Goal: Task Accomplishment & Management: Manage account settings

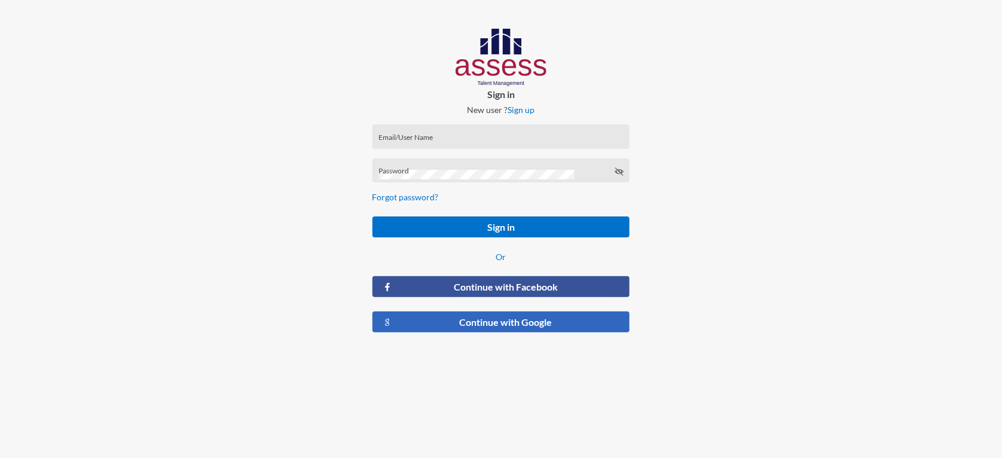
click at [454, 326] on button "Continue with Google" at bounding box center [502, 322] width 258 height 21
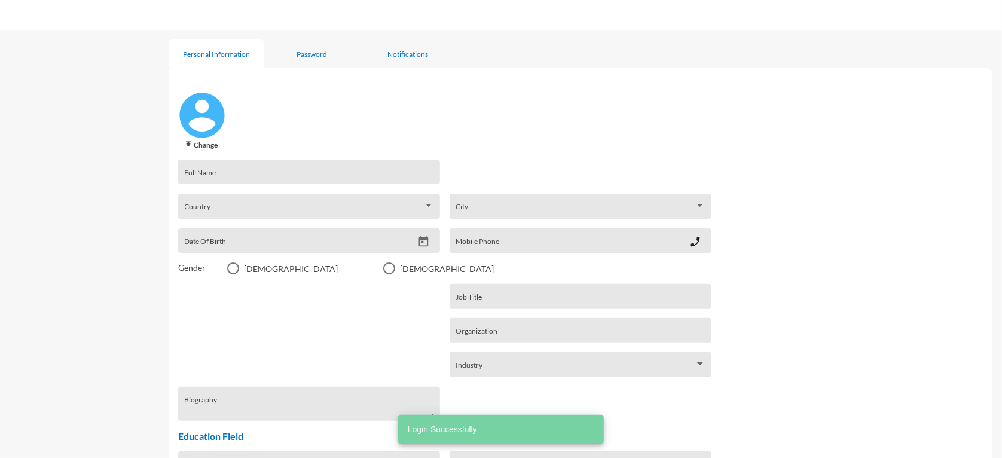
type input "[PERSON_NAME]"
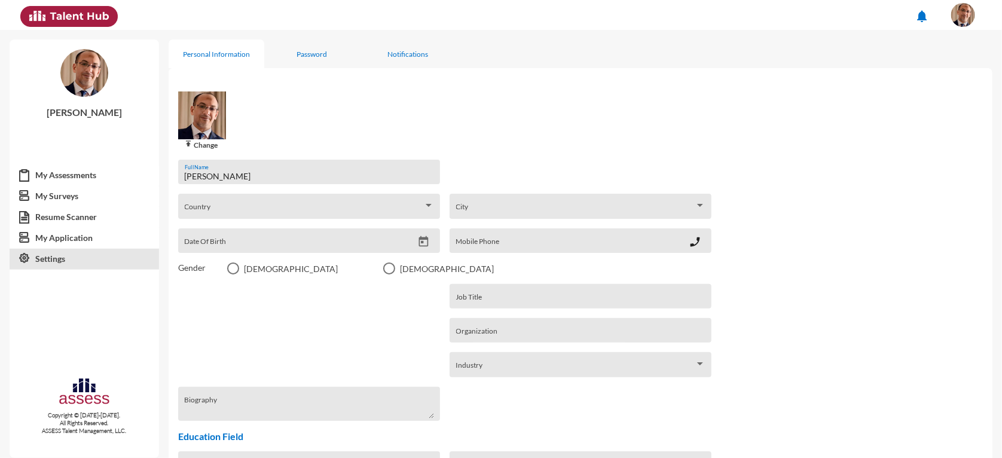
click at [232, 206] on div "Country Country" at bounding box center [309, 209] width 249 height 19
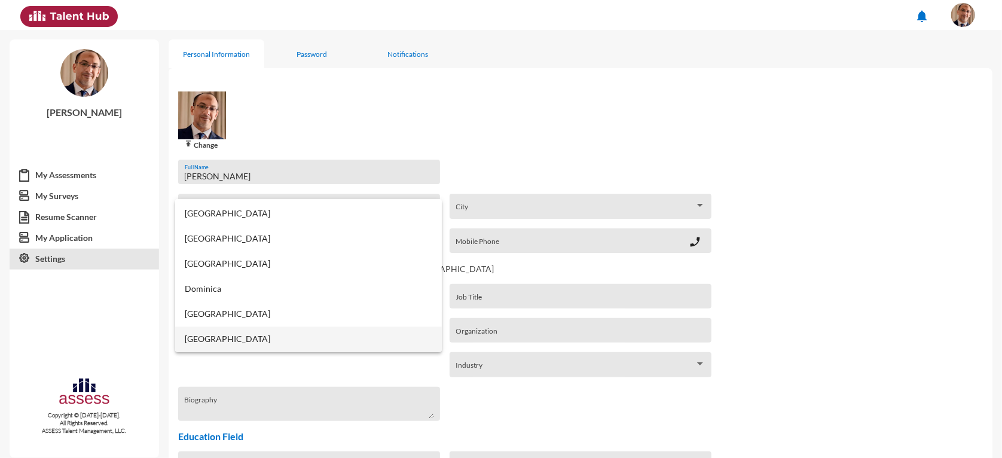
scroll to position [1127, 0]
click at [201, 337] on span "[GEOGRAPHIC_DATA]" at bounding box center [309, 340] width 248 height 25
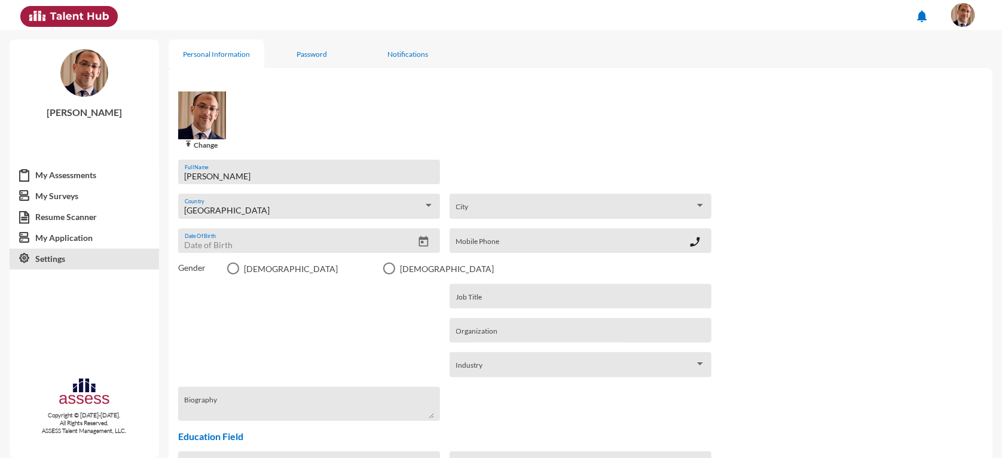
click at [221, 242] on input "Date Of Birth" at bounding box center [299, 245] width 228 height 10
click at [422, 243] on icon "Open calendar" at bounding box center [423, 242] width 13 height 13
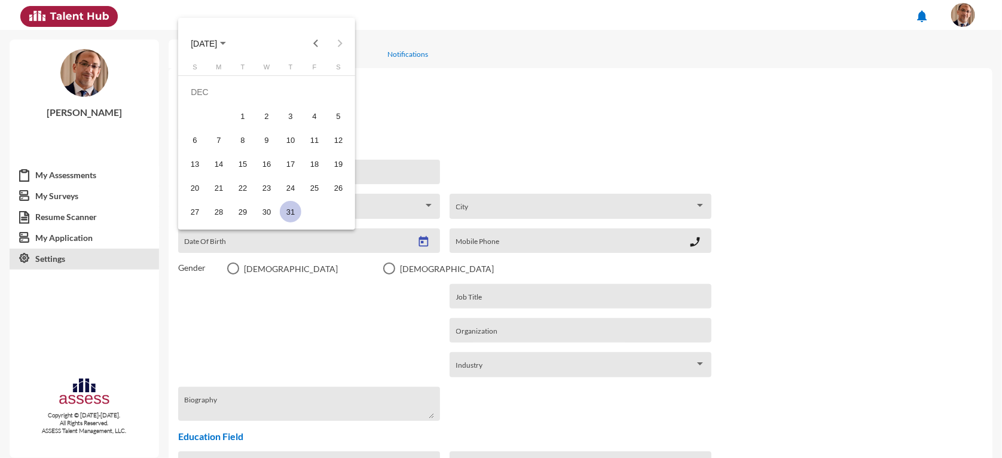
click at [202, 38] on span "[DATE]" at bounding box center [208, 43] width 35 height 10
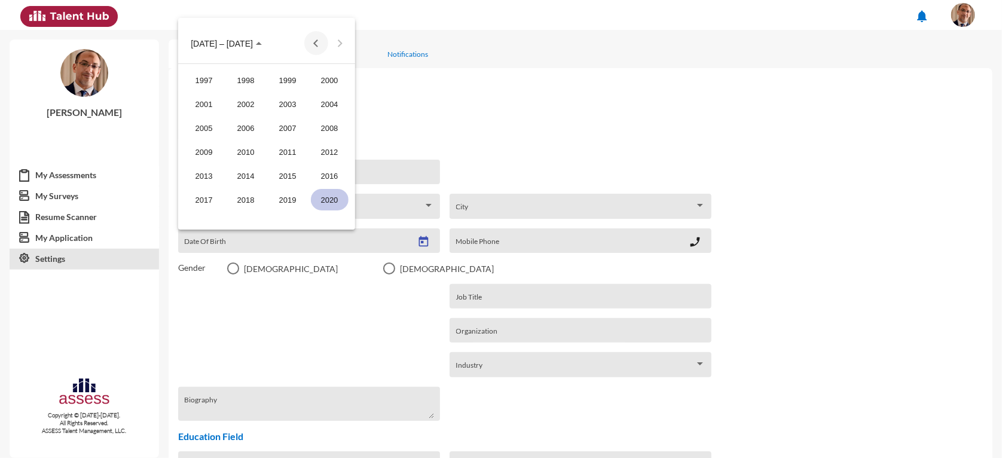
click at [313, 42] on button "Previous 20 years" at bounding box center [316, 43] width 24 height 24
click at [239, 102] on div "1978" at bounding box center [246, 104] width 38 height 22
click at [286, 154] on div "NOV" at bounding box center [288, 152] width 38 height 22
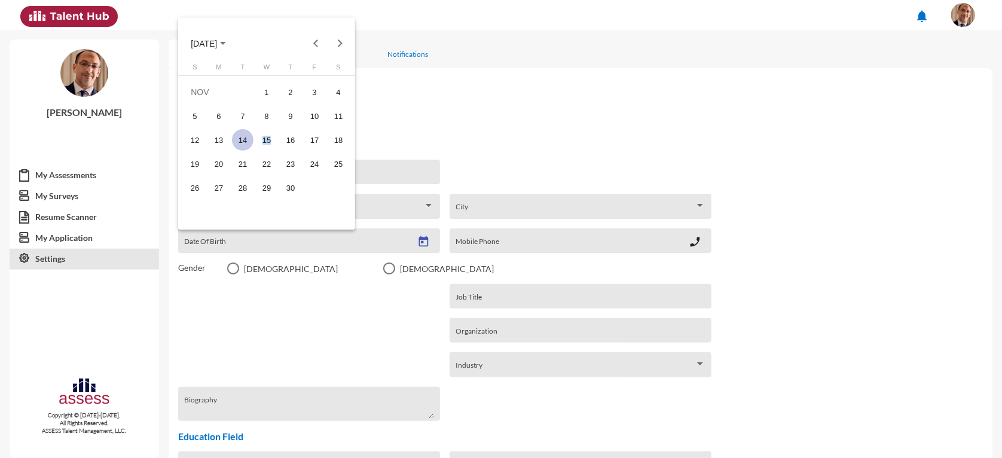
drag, startPoint x: 266, startPoint y: 139, endPoint x: 242, endPoint y: 142, distance: 24.1
click at [242, 147] on tr "12 13 14 15 16 17 18" at bounding box center [266, 140] width 167 height 24
click at [242, 139] on div "14" at bounding box center [243, 140] width 22 height 22
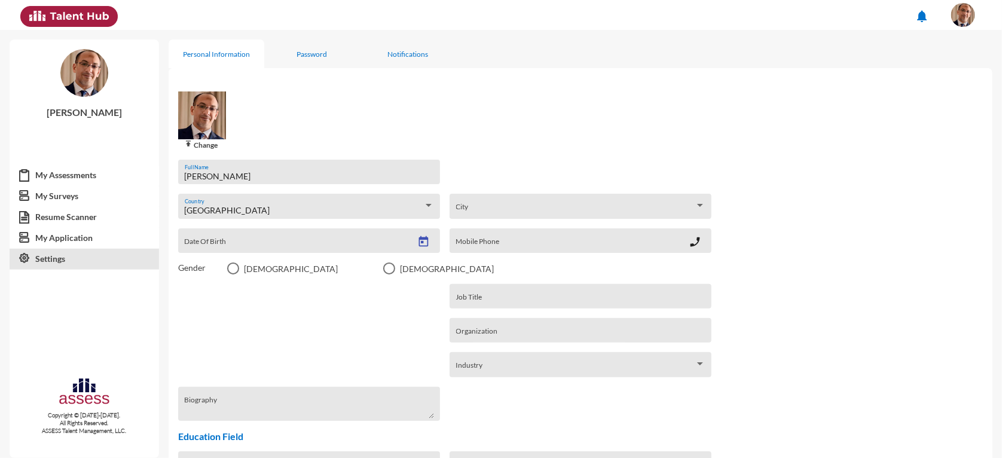
type input "[DATE]"
click at [225, 268] on mat-radio-group "Gender [DEMOGRAPHIC_DATA] [DEMOGRAPHIC_DATA]" at bounding box center [580, 269] width 805 height 12
click at [228, 271] on span "Select an option" at bounding box center [233, 269] width 12 height 12
click at [233, 274] on input "[DEMOGRAPHIC_DATA]" at bounding box center [233, 274] width 1 height 1
radio input "true"
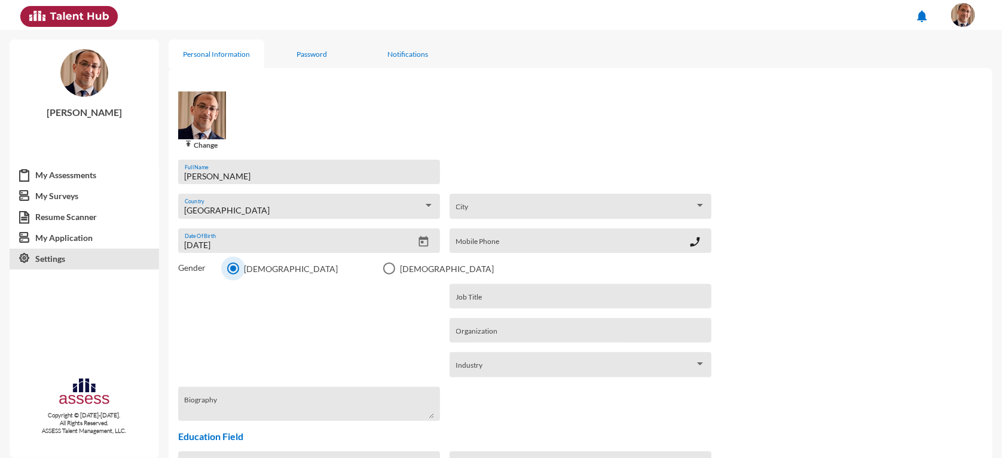
click at [293, 390] on div "Biography" at bounding box center [309, 404] width 262 height 34
click at [506, 207] on span "City" at bounding box center [575, 211] width 239 height 10
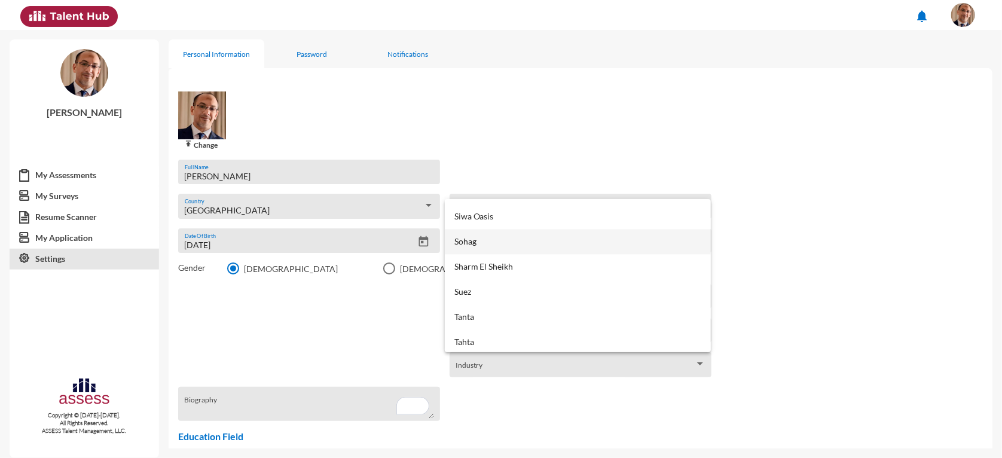
scroll to position [276, 0]
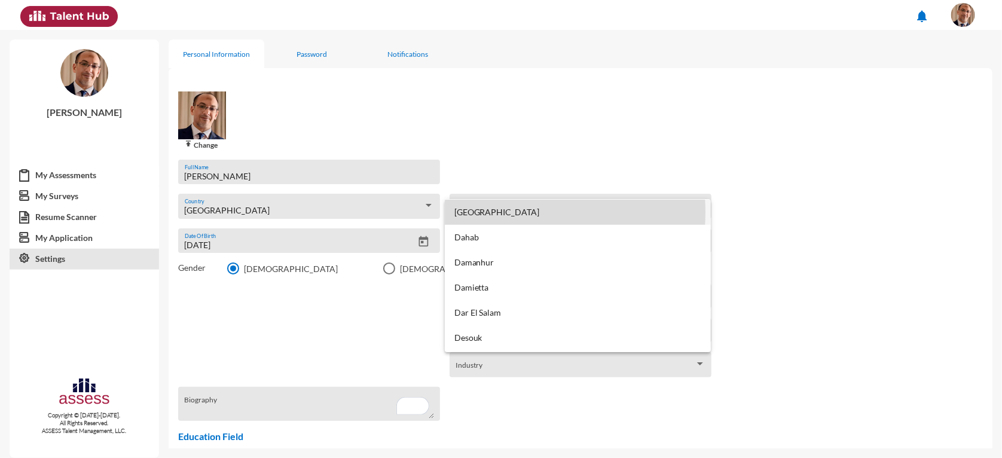
click at [474, 212] on span "[GEOGRAPHIC_DATA]" at bounding box center [578, 212] width 248 height 25
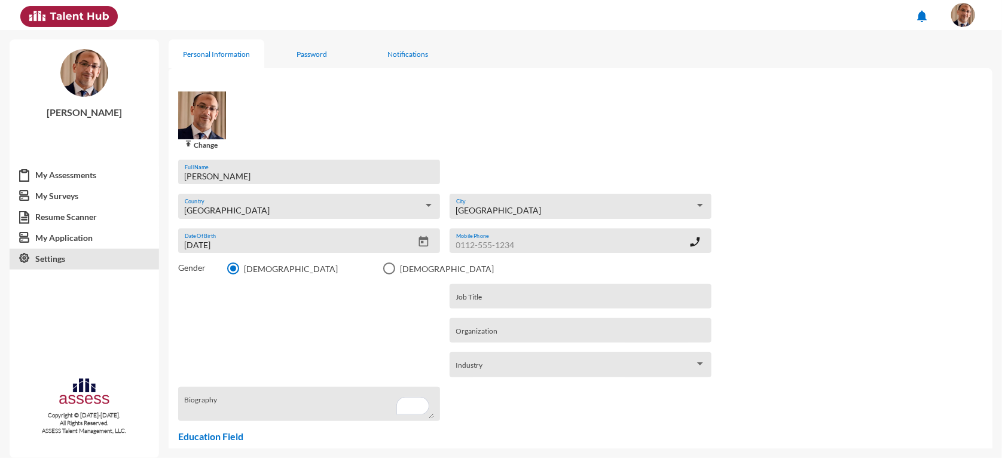
click at [486, 242] on input "Mobile Phone" at bounding box center [572, 245] width 233 height 10
type input "01021317717"
click at [465, 299] on input "Job Title" at bounding box center [580, 301] width 249 height 10
click at [527, 303] on input "Admin manager - executvie assistant - Office manager" at bounding box center [580, 301] width 249 height 10
type input "Admin manager - executive assistant - Office manager"
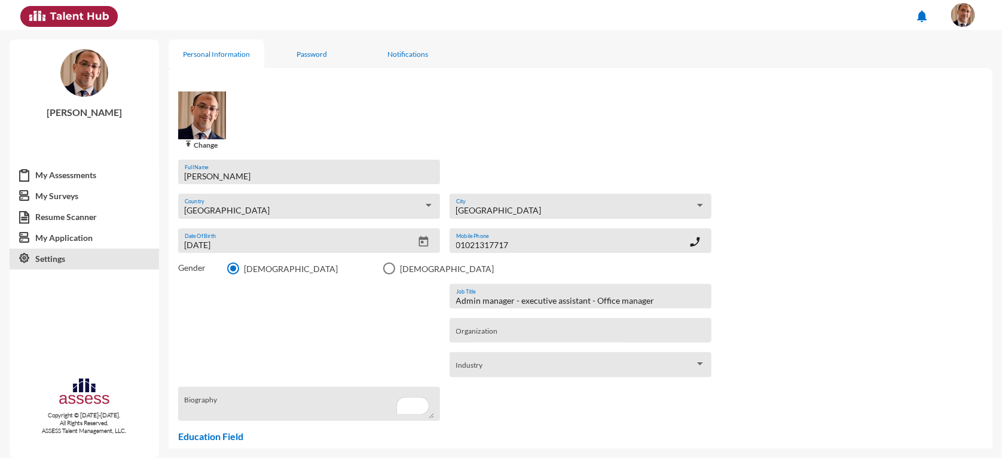
click at [487, 336] on input "Organization" at bounding box center [580, 335] width 249 height 10
type input "Real Estate - Management - administration"
click at [557, 369] on span "Industry" at bounding box center [575, 369] width 239 height 10
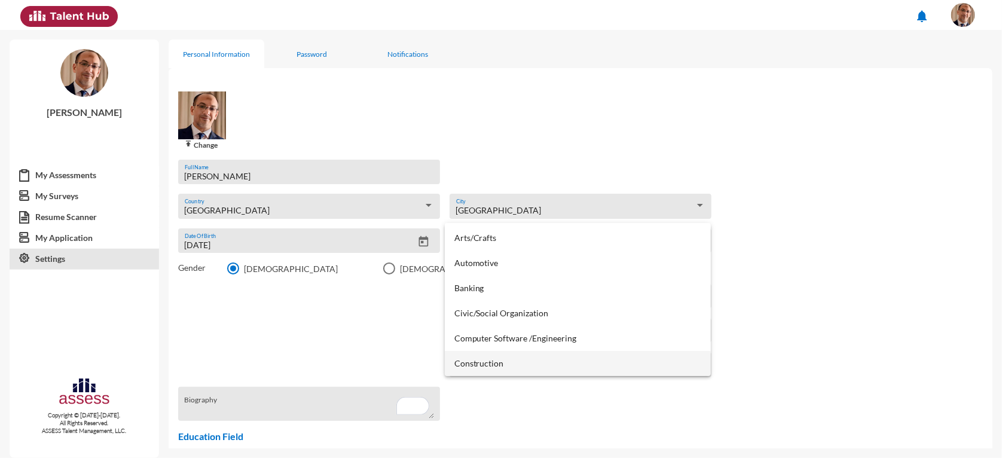
scroll to position [73, 0]
click at [480, 343] on span "Construction" at bounding box center [578, 338] width 248 height 25
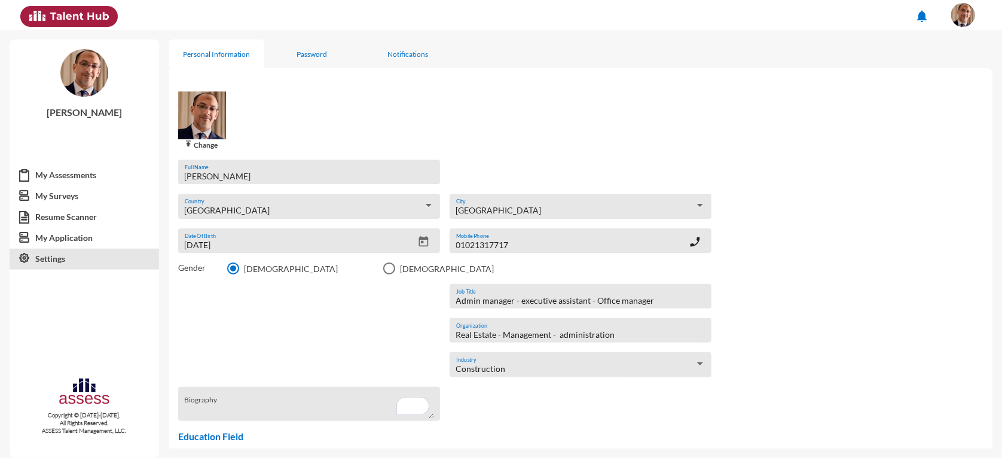
click at [358, 339] on form "[PERSON_NAME] Full Name [GEOGRAPHIC_DATA] Country [GEOGRAPHIC_DATA] [DEMOGRAPHI…" at bounding box center [581, 388] width 824 height 477
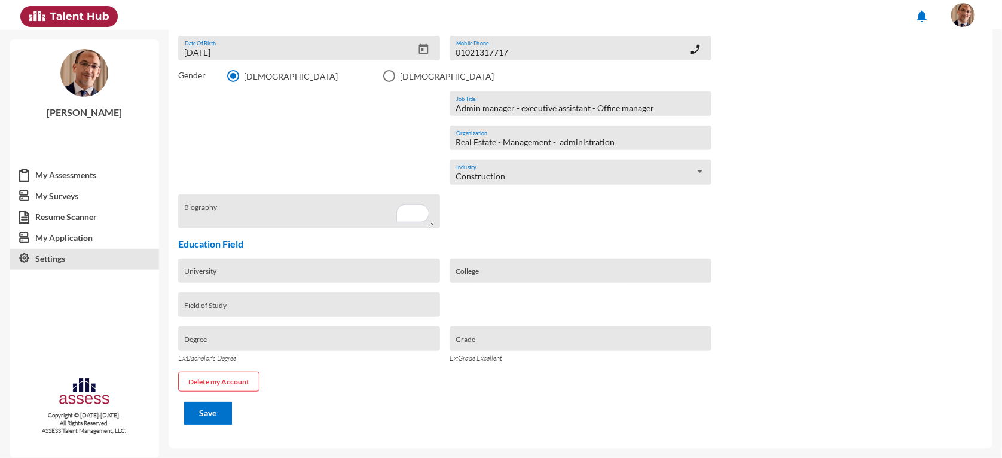
scroll to position [196, 0]
click at [292, 217] on textarea "Biography" at bounding box center [309, 216] width 249 height 22
click at [276, 260] on div "University" at bounding box center [309, 271] width 262 height 25
type input "Al-Saddat Academy"
type input "Marketing"
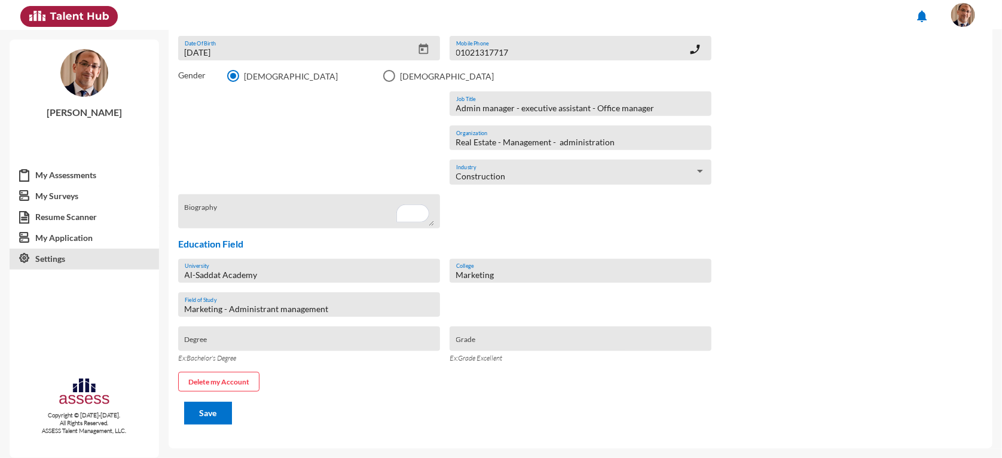
type input "Marketing - Administrant management"
click at [349, 334] on div "Degree" at bounding box center [309, 342] width 249 height 18
drag, startPoint x: 283, startPoint y: 347, endPoint x: 246, endPoint y: 332, distance: 39.8
click at [247, 328] on div "Master of Business Administrion Degree" at bounding box center [309, 338] width 262 height 25
type input "Master of Business Administration"
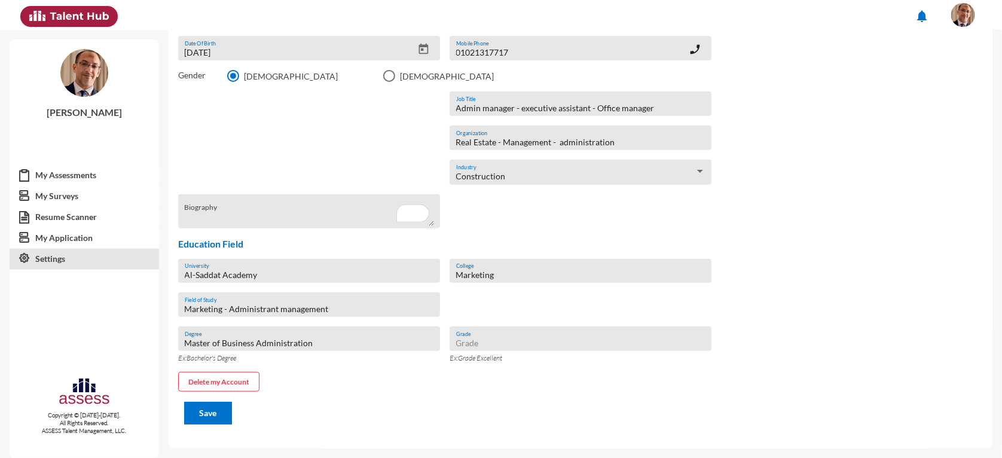
click at [472, 340] on input "Grade" at bounding box center [580, 343] width 249 height 10
type input "Excellent"
click at [323, 344] on input "Master of Business Administration" at bounding box center [309, 343] width 249 height 10
click at [209, 416] on span "Save" at bounding box center [208, 413] width 17 height 10
click at [206, 411] on span "Save" at bounding box center [208, 413] width 17 height 10
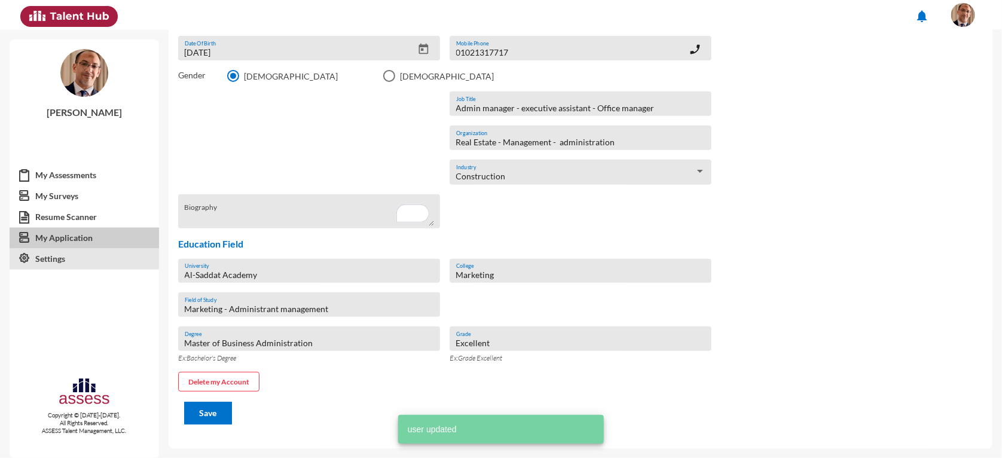
click at [68, 242] on link "My Application" at bounding box center [84, 238] width 149 height 22
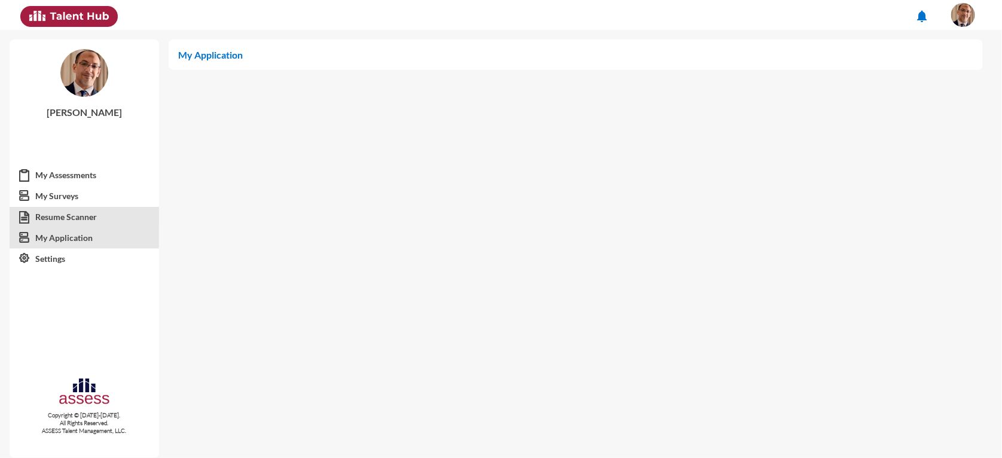
click at [46, 221] on link "Resume Scanner" at bounding box center [84, 217] width 149 height 22
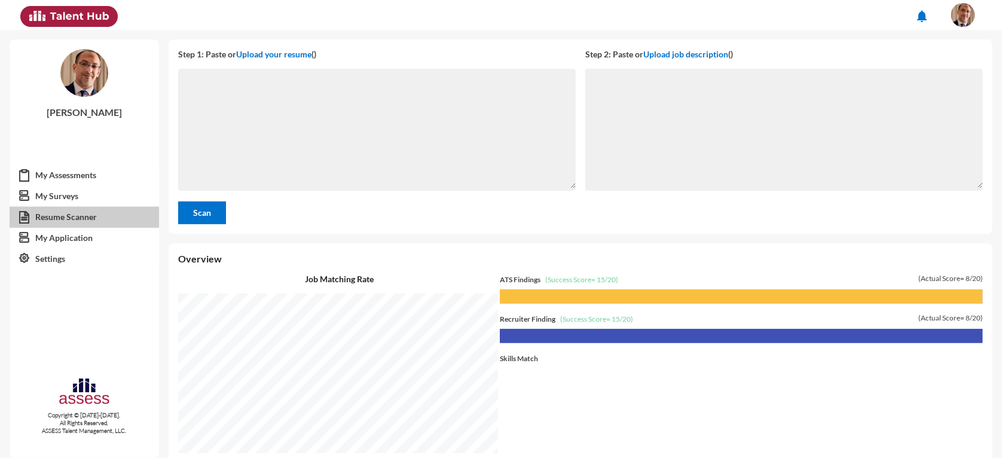
scroll to position [428, 828]
click at [270, 56] on input "file" at bounding box center [273, 55] width 75 height 13
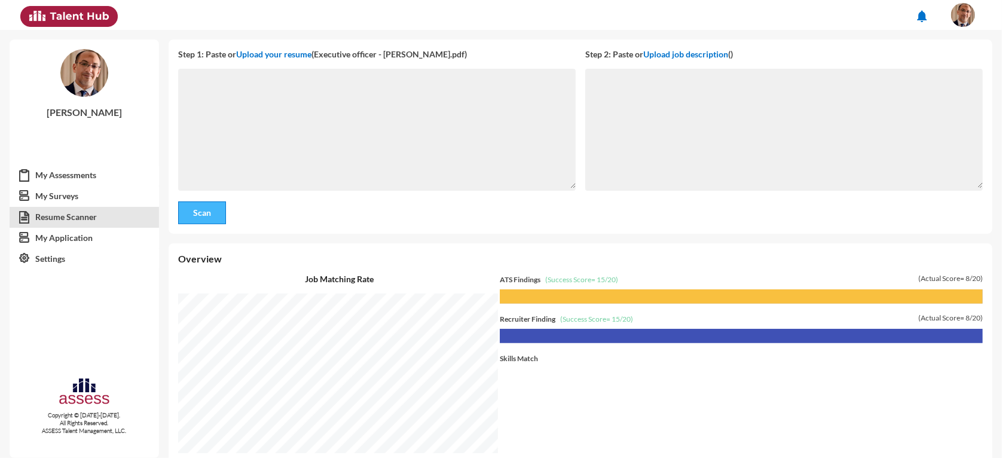
click at [217, 214] on button "Scan" at bounding box center [202, 213] width 48 height 23
click at [213, 215] on button "Scan" at bounding box center [202, 213] width 48 height 23
click at [280, 54] on input "file" at bounding box center [273, 55] width 75 height 13
type input "C:\fakepath\Executive Officer - Matia.docx"
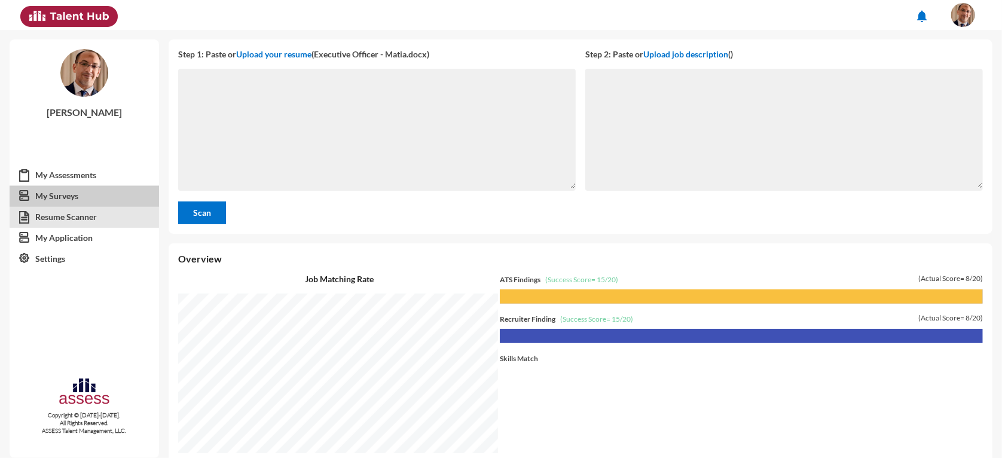
click at [57, 194] on link "My Surveys" at bounding box center [84, 196] width 149 height 22
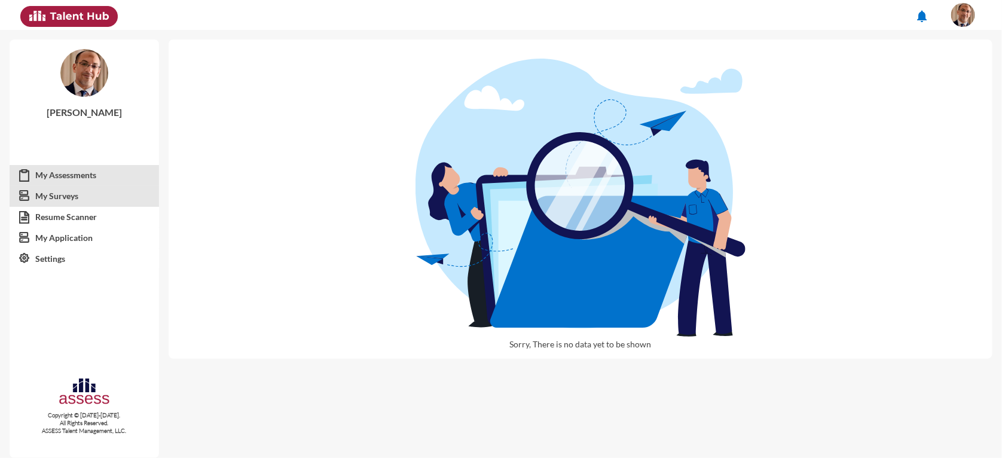
click at [41, 178] on link "My Assessments" at bounding box center [84, 175] width 149 height 22
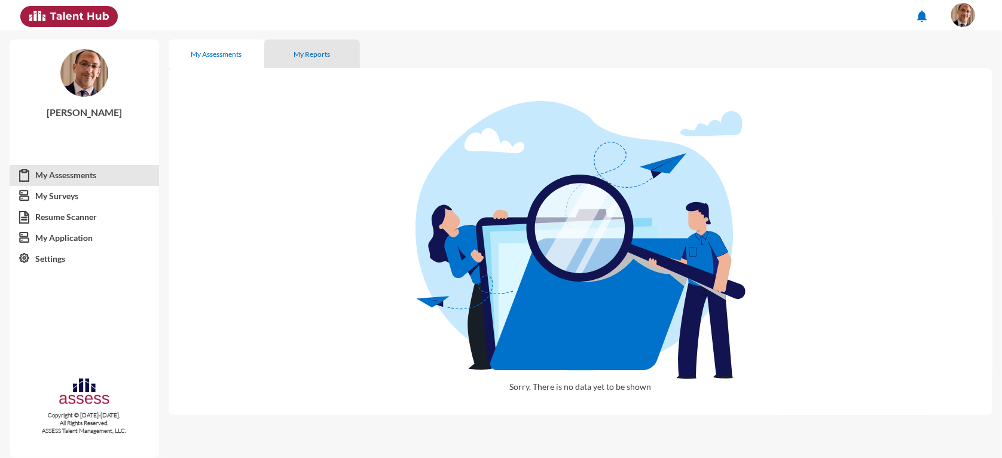
click at [300, 59] on div "My Reports" at bounding box center [312, 53] width 96 height 29
click at [54, 22] on img at bounding box center [68, 16] width 97 height 21
click at [922, 17] on mat-icon "notifications" at bounding box center [922, 16] width 14 height 14
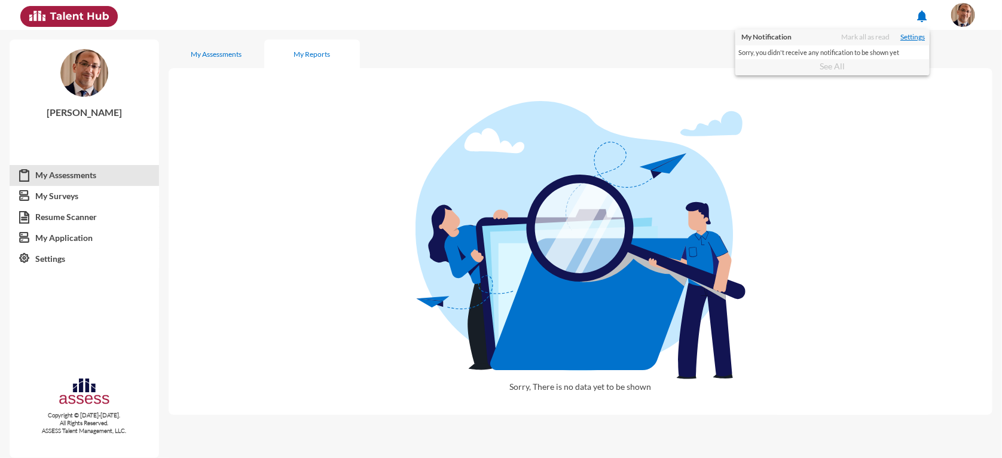
click at [910, 38] on link "Settings" at bounding box center [913, 37] width 25 height 10
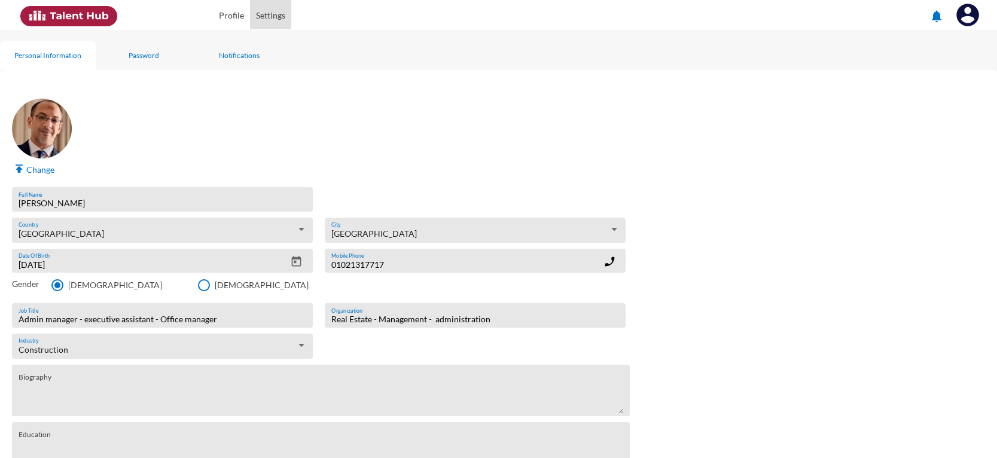
click at [225, 53] on mat-grid-list "reorder Profile Settings notifications Personal Information Password Notificati…" at bounding box center [498, 61] width 997 height 123
click at [221, 17] on link "Profile" at bounding box center [231, 13] width 37 height 31
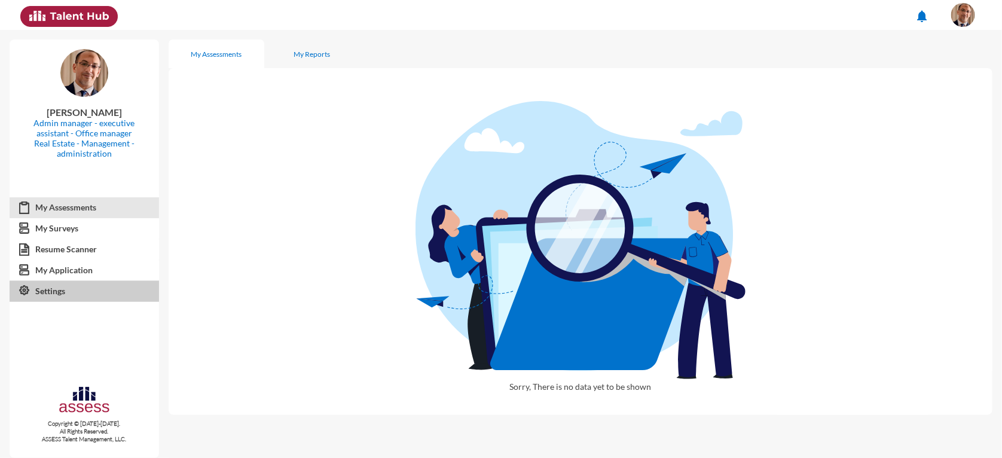
click at [45, 295] on link "Settings" at bounding box center [84, 291] width 149 height 22
